Goal: Transaction & Acquisition: Purchase product/service

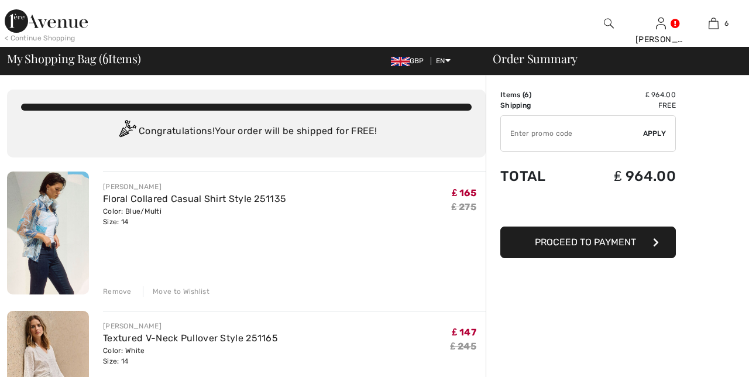
click at [530, 132] on input "TEXT" at bounding box center [572, 133] width 142 height 35
type input "SALEAVENUE"
click at [660, 138] on div "✔ Apply Remove" at bounding box center [587, 133] width 175 height 36
click at [656, 135] on span "Apply" at bounding box center [654, 133] width 23 height 11
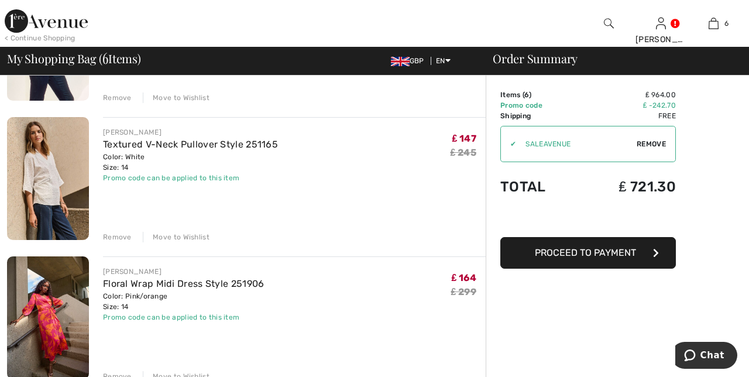
scroll to position [201, 0]
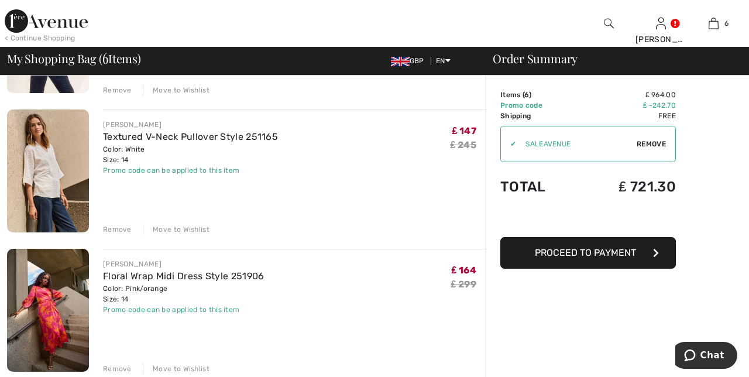
click at [112, 223] on div "Remove Move to Wishlist" at bounding box center [294, 228] width 383 height 13
click at [118, 222] on div "Remove Move to Wishlist" at bounding box center [294, 228] width 383 height 13
click at [118, 225] on div "Remove" at bounding box center [117, 229] width 29 height 11
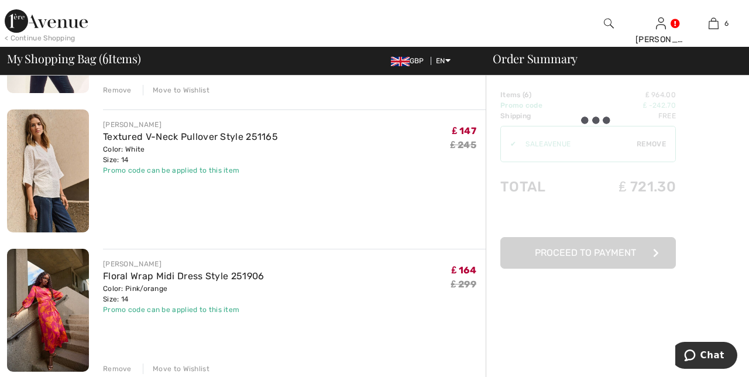
click at [130, 228] on div "Remove" at bounding box center [117, 229] width 29 height 11
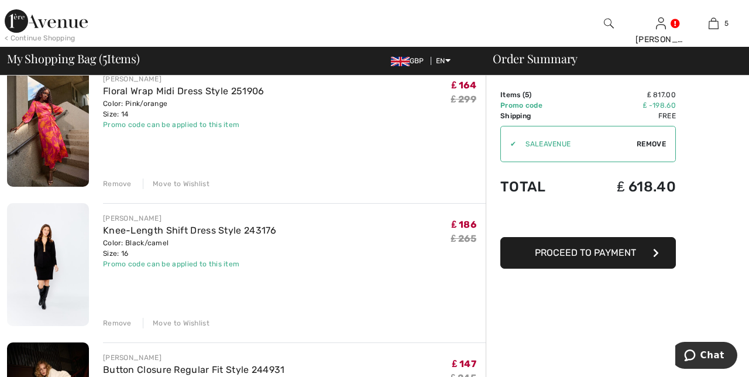
scroll to position [249, 0]
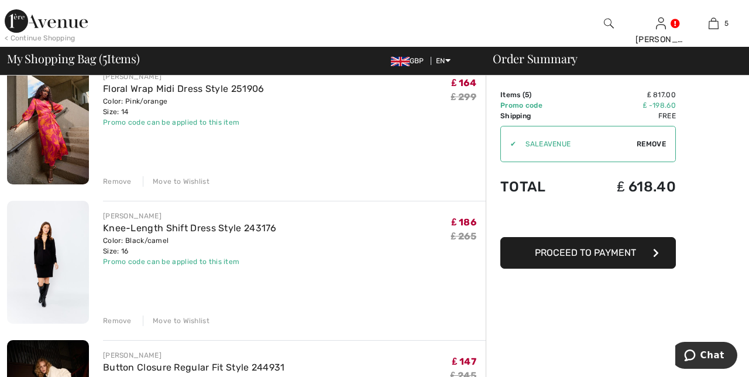
click at [118, 319] on div "Remove" at bounding box center [117, 320] width 29 height 11
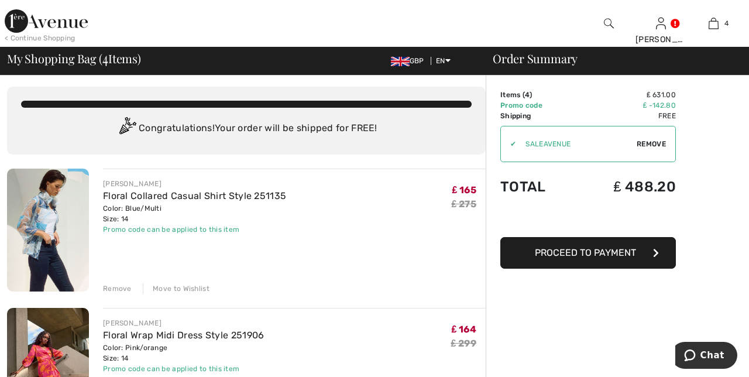
scroll to position [2, 0]
